Goal: Task Accomplishment & Management: Complete application form

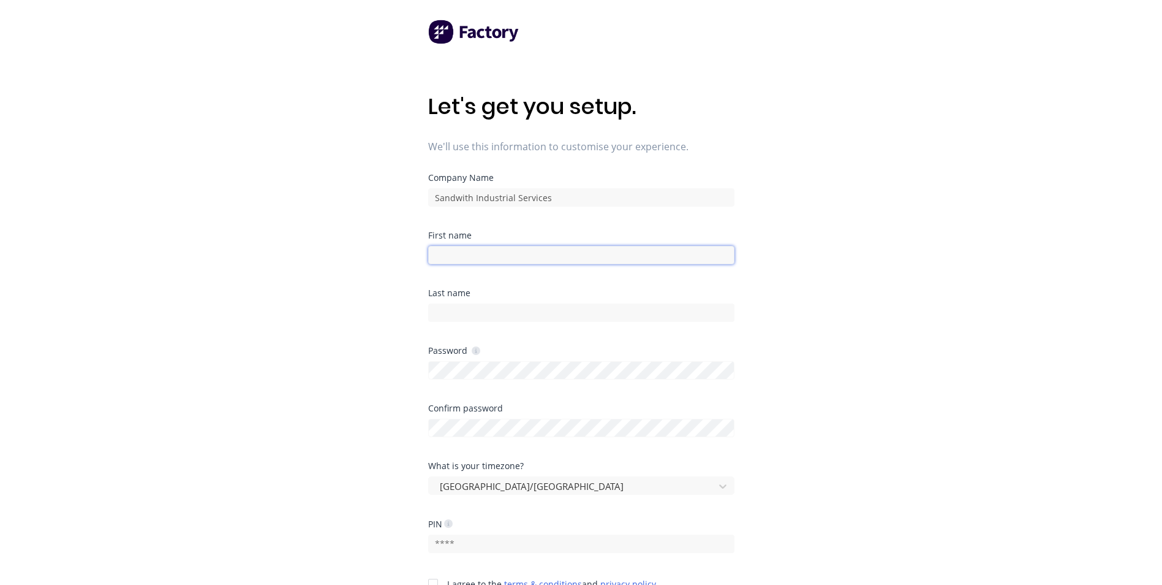
click at [471, 259] on input at bounding box center [581, 255] width 306 height 18
type input "April"
type input "Stoneman"
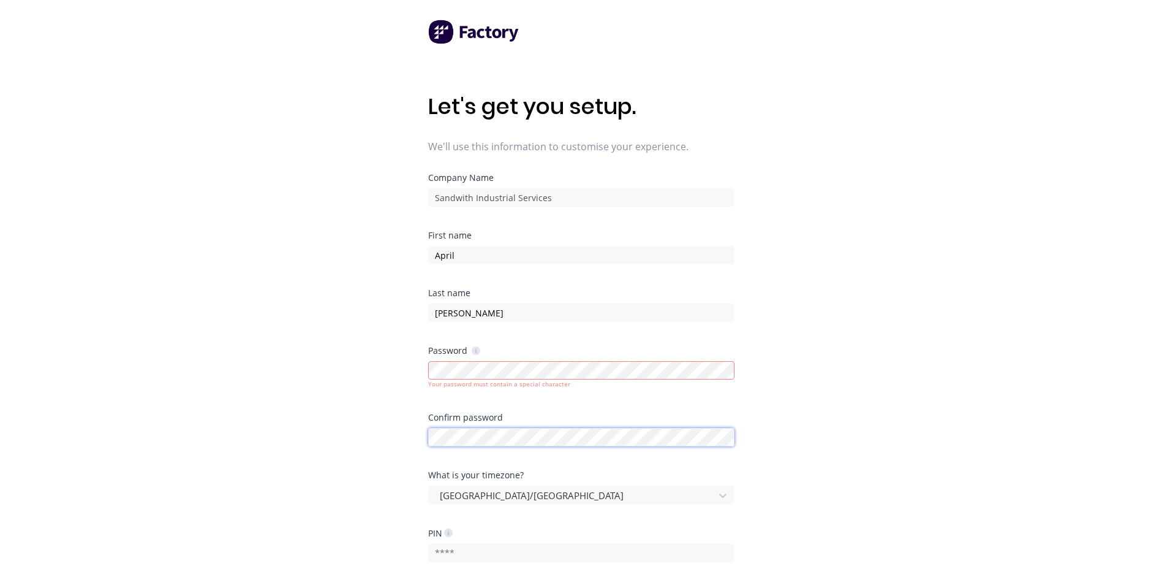
click at [463, 420] on div "Confirm password" at bounding box center [581, 429] width 306 height 33
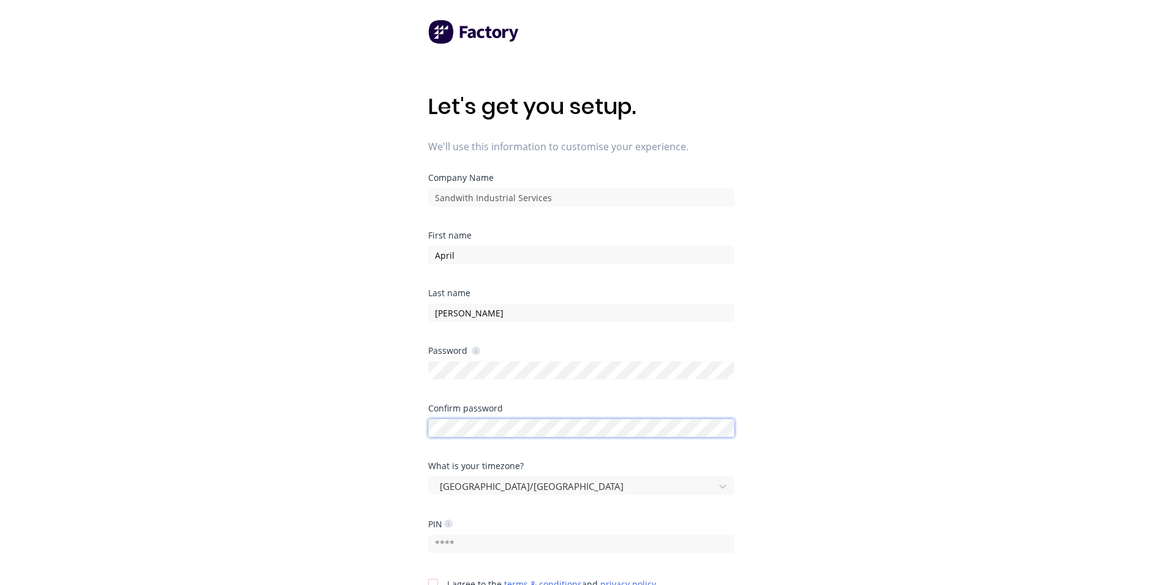
scroll to position [123, 0]
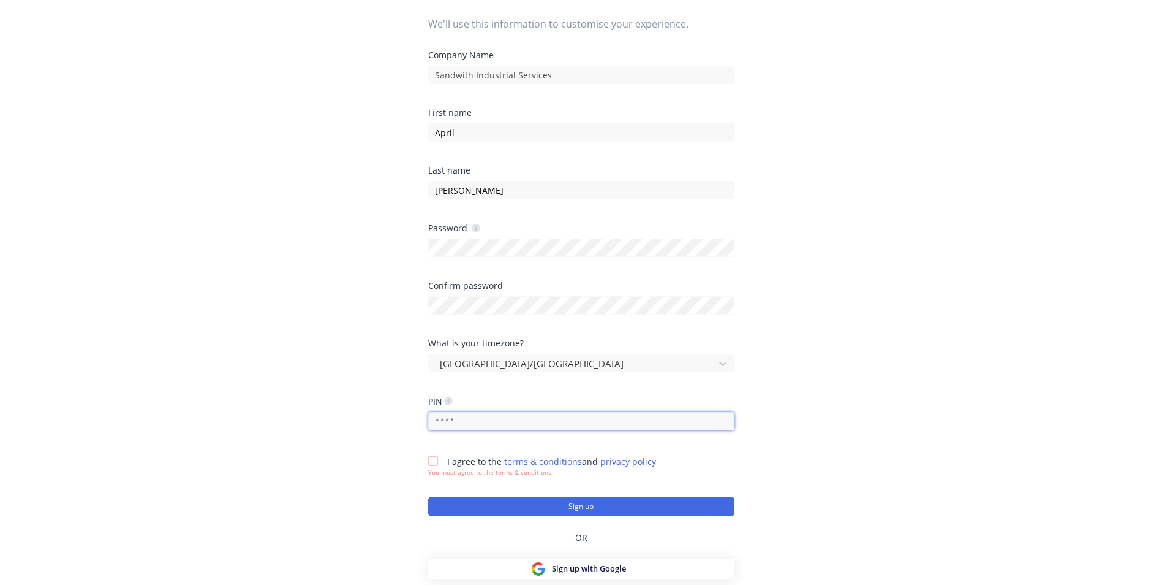
click at [497, 419] on input "text" at bounding box center [581, 421] width 306 height 18
click at [447, 403] on icon at bounding box center [448, 400] width 9 height 9
click at [450, 402] on icon at bounding box center [448, 400] width 9 height 9
click at [450, 419] on input "text" at bounding box center [581, 421] width 306 height 18
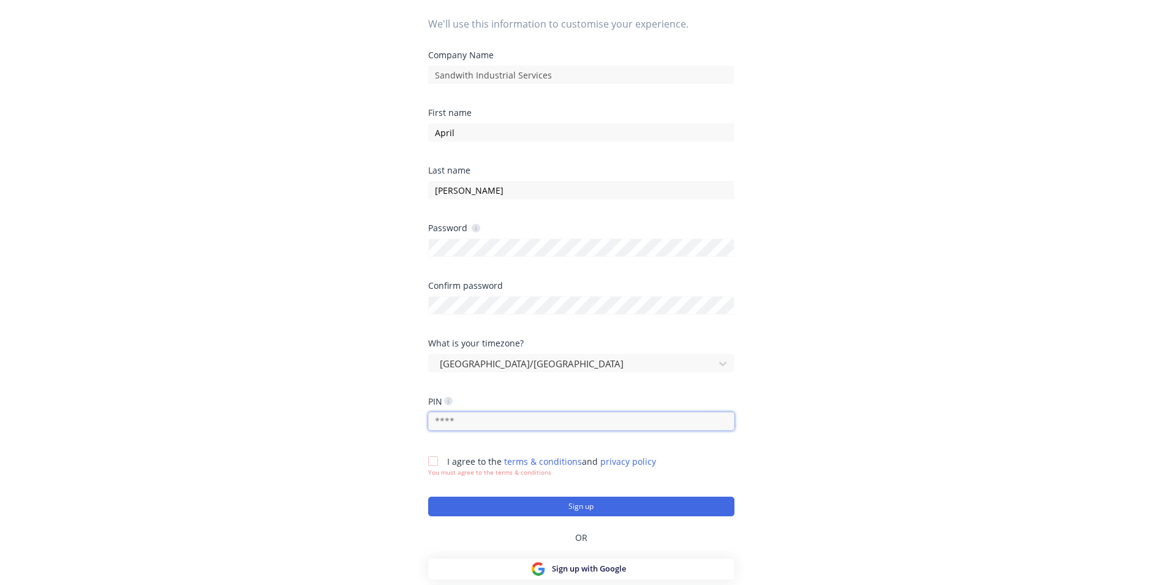
drag, startPoint x: 461, startPoint y: 419, endPoint x: 382, endPoint y: 411, distance: 78.9
click at [382, 411] on div "Let's get you setup. We'll use this information to customise your experience. C…" at bounding box center [581, 194] width 1162 height 634
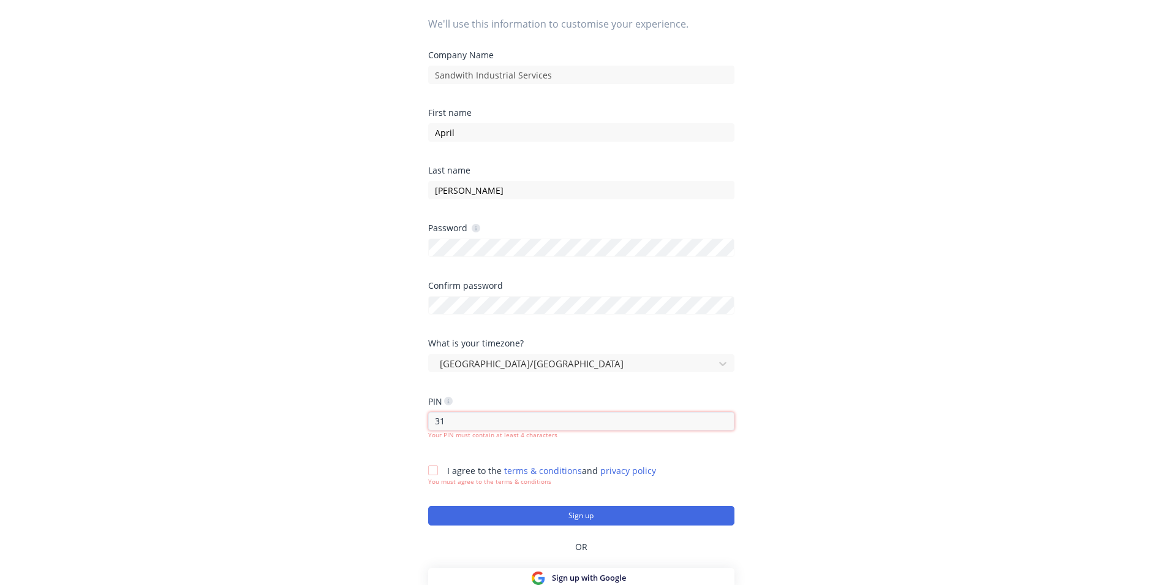
type input "3"
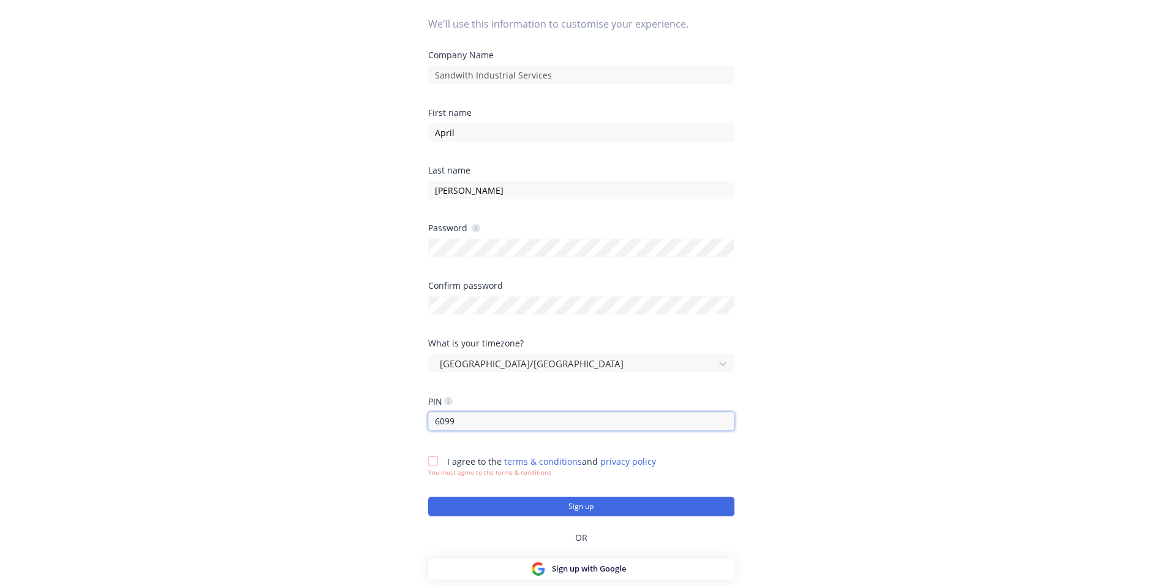
type input "6099"
click at [441, 453] on div at bounding box center [433, 461] width 25 height 25
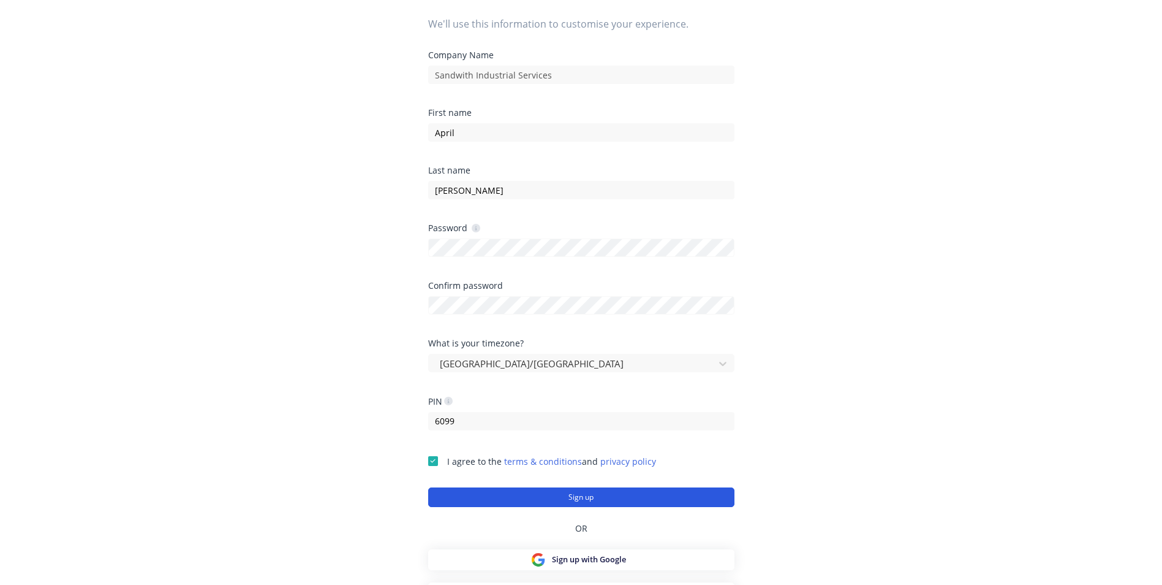
click at [604, 498] on button "Sign up" at bounding box center [581, 497] width 306 height 20
